Goal: Information Seeking & Learning: Understand process/instructions

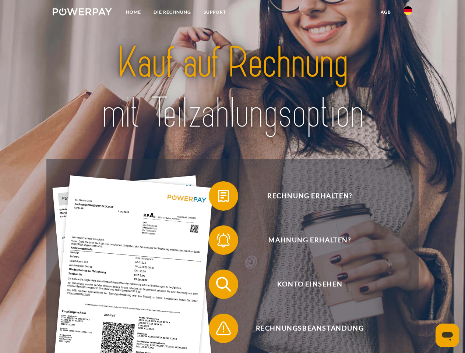
click at [82, 13] on img at bounding box center [82, 11] width 59 height 7
click at [408, 13] on img at bounding box center [407, 10] width 9 height 9
click at [385, 12] on link "agb" at bounding box center [385, 12] width 23 height 13
click at [218, 198] on span at bounding box center [212, 196] width 37 height 37
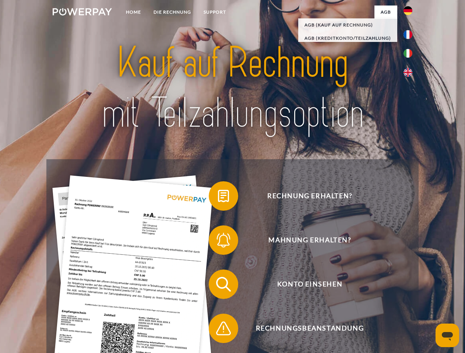
click at [218, 242] on span at bounding box center [212, 240] width 37 height 37
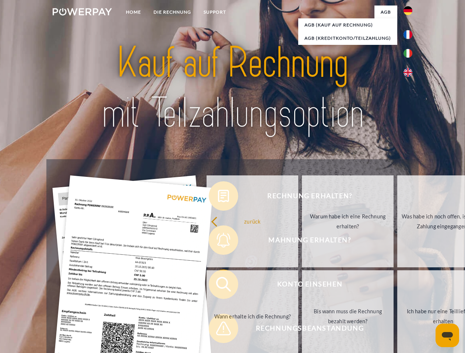
click at [302, 286] on link "Bis wann muss die Rechnung bezahlt werden?" at bounding box center [348, 316] width 92 height 92
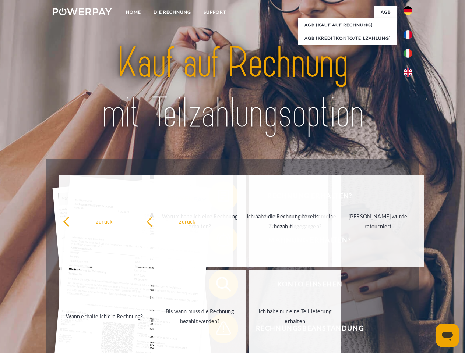
click at [218, 330] on span at bounding box center [212, 328] width 37 height 37
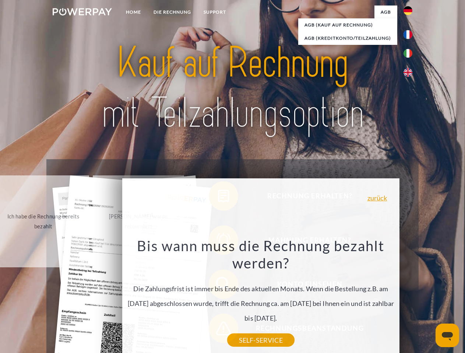
click at [447, 335] on icon "Messaging-Fenster öffnen" at bounding box center [446, 336] width 11 height 9
